Goal: Book appointment/travel/reservation

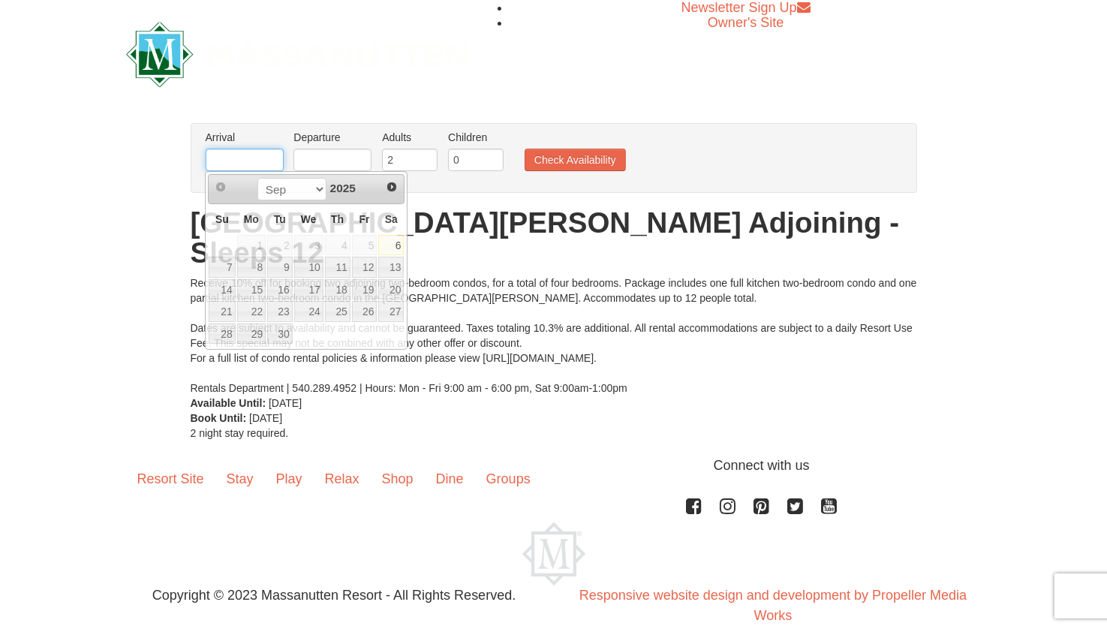
click at [250, 157] on input "text" at bounding box center [245, 160] width 78 height 23
click at [390, 182] on span "Next" at bounding box center [392, 187] width 12 height 12
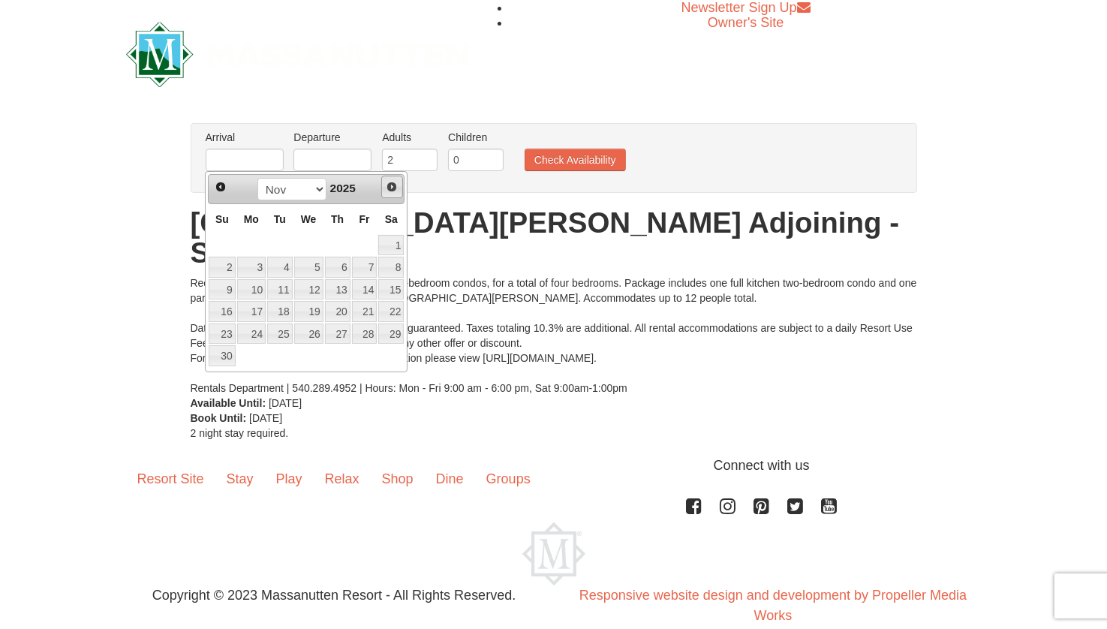
click at [392, 183] on span "Next" at bounding box center [392, 187] width 12 height 12
click at [392, 182] on span "Next" at bounding box center [392, 187] width 12 height 12
click at [390, 182] on span "Next" at bounding box center [392, 187] width 12 height 12
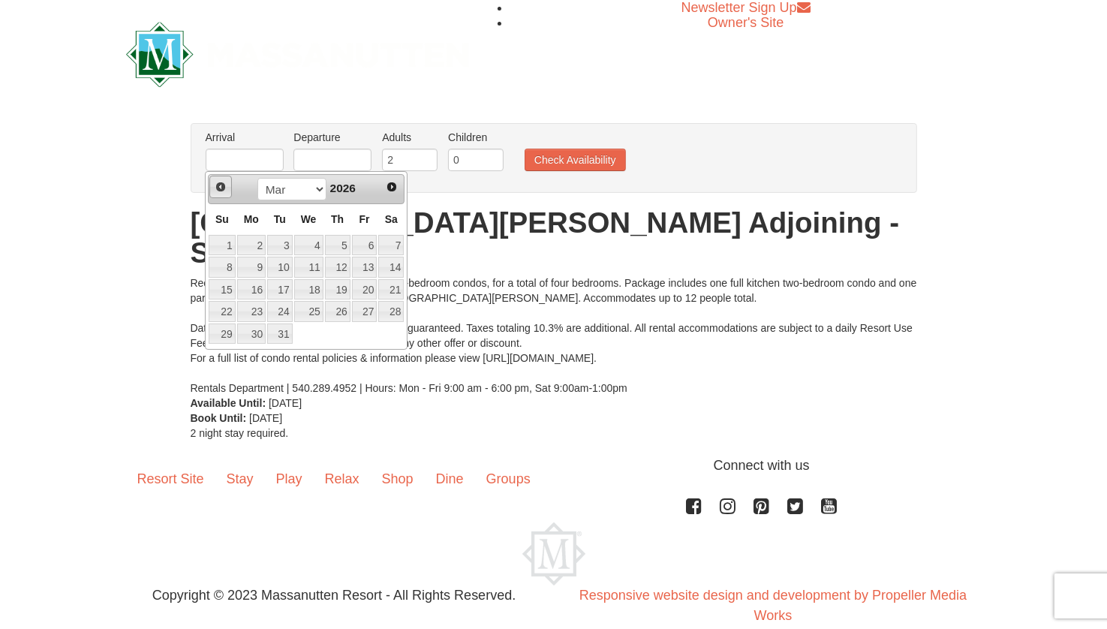
click at [224, 186] on span "Prev" at bounding box center [221, 187] width 12 height 12
click at [224, 187] on span "Prev" at bounding box center [221, 187] width 12 height 12
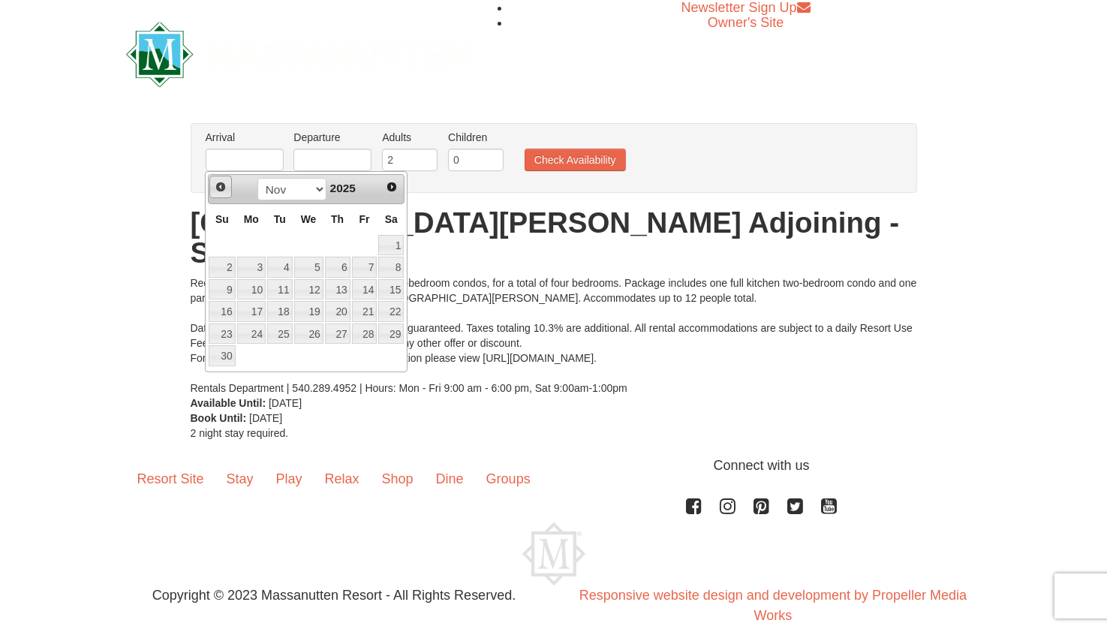
click at [224, 187] on span "Prev" at bounding box center [221, 187] width 12 height 12
click at [994, 69] on div "Newsletter Sign Up Owner's Site" at bounding box center [553, 54] width 1107 height 108
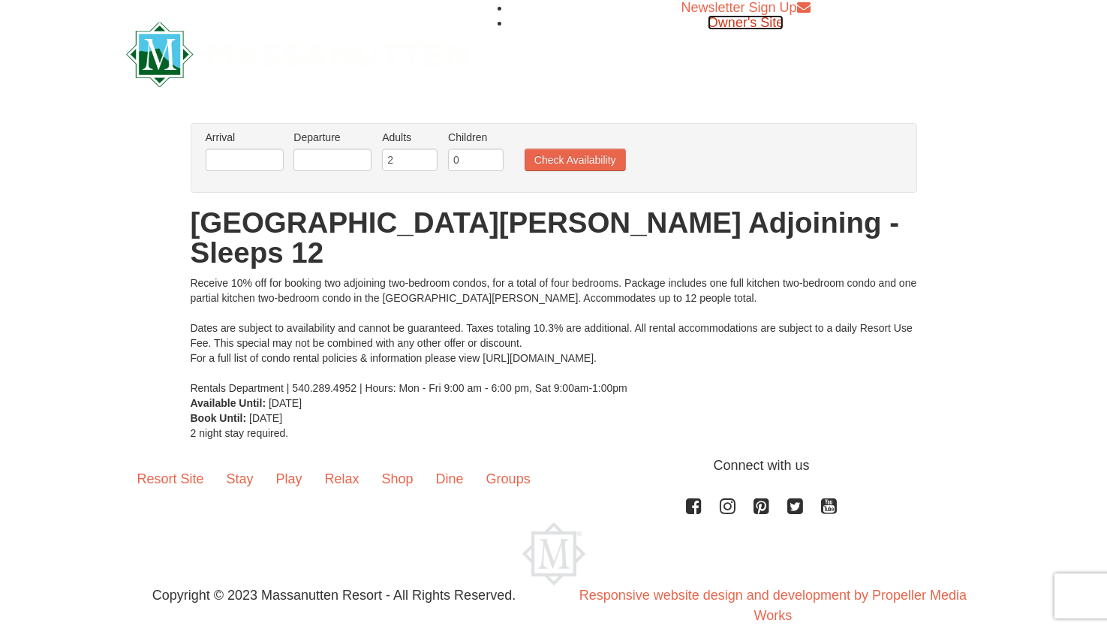
click at [770, 23] on span "Owner's Site" at bounding box center [746, 22] width 76 height 15
